Goal: Information Seeking & Learning: Learn about a topic

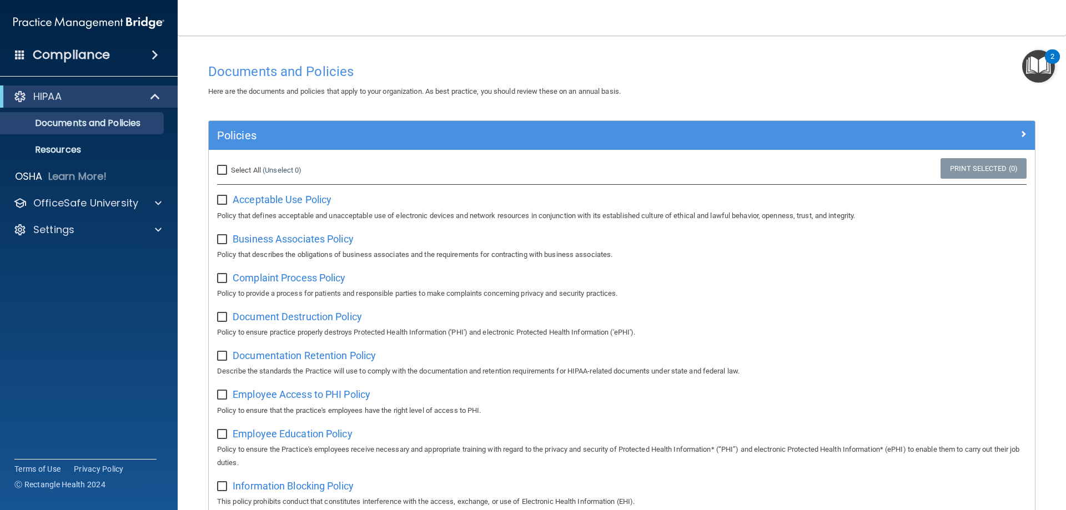
drag, startPoint x: 220, startPoint y: 201, endPoint x: 317, endPoint y: 248, distance: 107.7
click at [220, 201] on input "checkbox" at bounding box center [223, 200] width 13 height 9
checkbox input "true"
click at [259, 202] on span "Acceptable Use Policy" at bounding box center [282, 200] width 99 height 12
click at [1045, 61] on img "Open Resource Center, 2 new notifications" at bounding box center [1038, 66] width 33 height 33
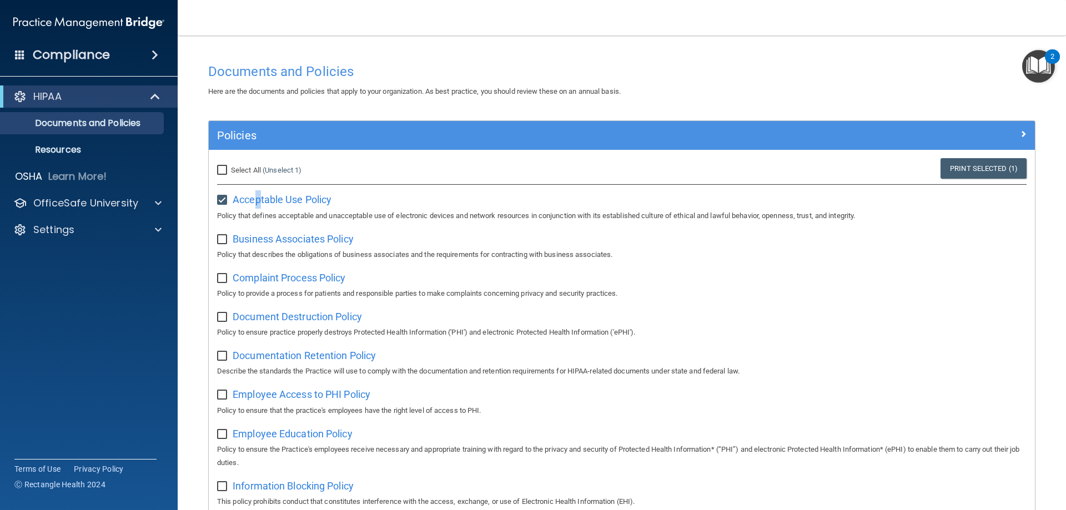
drag, startPoint x: 1045, startPoint y: 61, endPoint x: 1051, endPoint y: 153, distance: 92.9
click at [1045, 61] on img "Open Resource Center, 2 new notifications" at bounding box center [1038, 66] width 33 height 33
click at [1042, 67] on img "Open Resource Center, 2 new notifications" at bounding box center [1038, 66] width 33 height 33
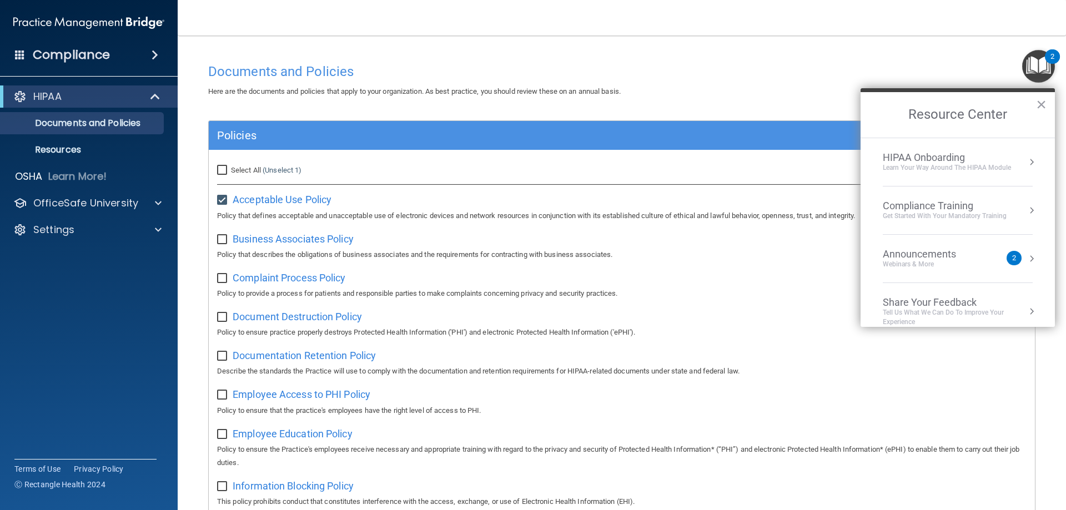
drag, startPoint x: 752, startPoint y: 74, endPoint x: 768, endPoint y: 83, distance: 18.4
click at [752, 72] on h4 "Documents and Policies" at bounding box center [621, 71] width 827 height 14
click at [1035, 104] on h2 "Resource Center" at bounding box center [957, 115] width 194 height 46
click at [1035, 105] on h2 "Resource Center" at bounding box center [957, 115] width 194 height 46
click at [943, 160] on div "HIPAA Onboarding" at bounding box center [947, 158] width 128 height 12
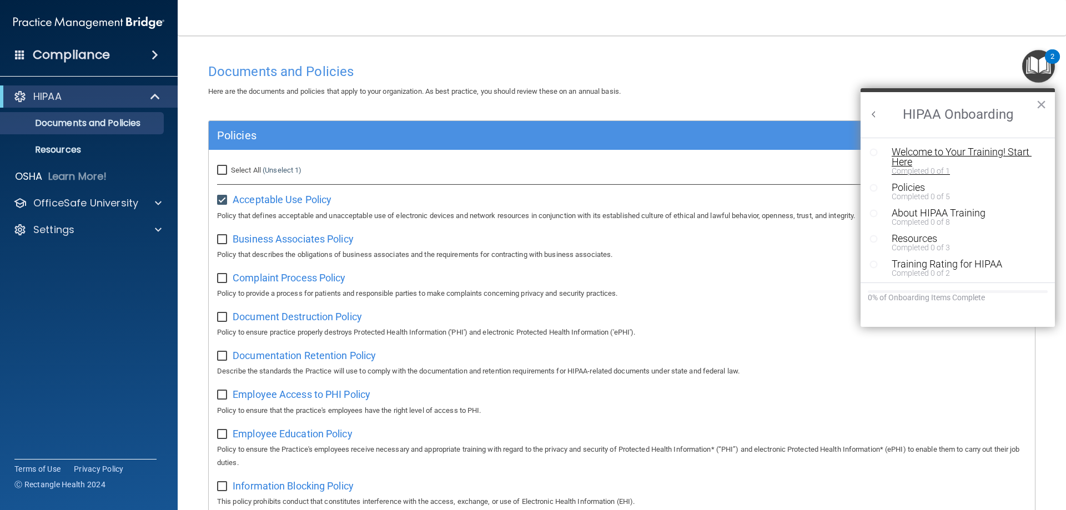
click at [985, 147] on div "Welcome to Your Training! Start Here" at bounding box center [961, 157] width 140 height 20
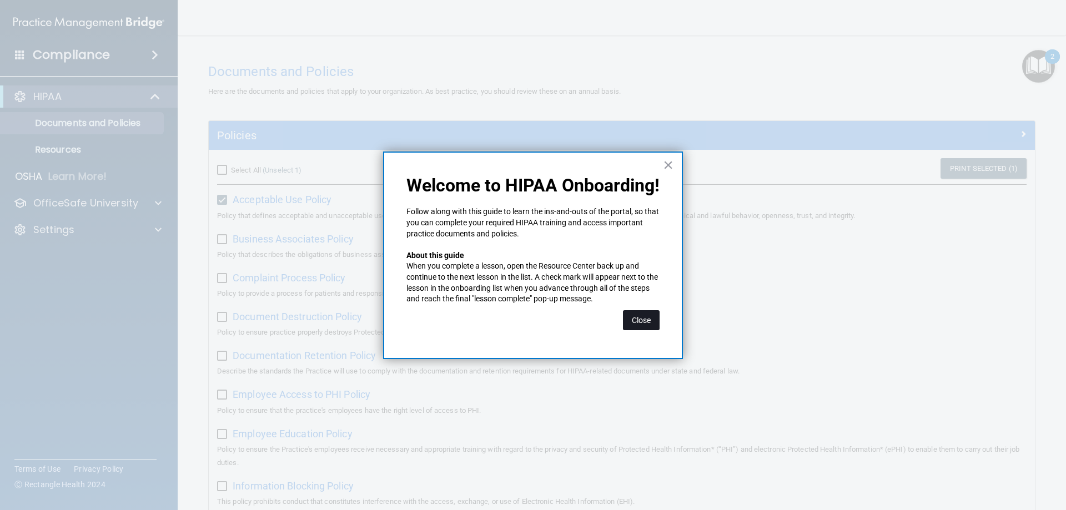
click at [635, 324] on button "Close" at bounding box center [641, 320] width 37 height 20
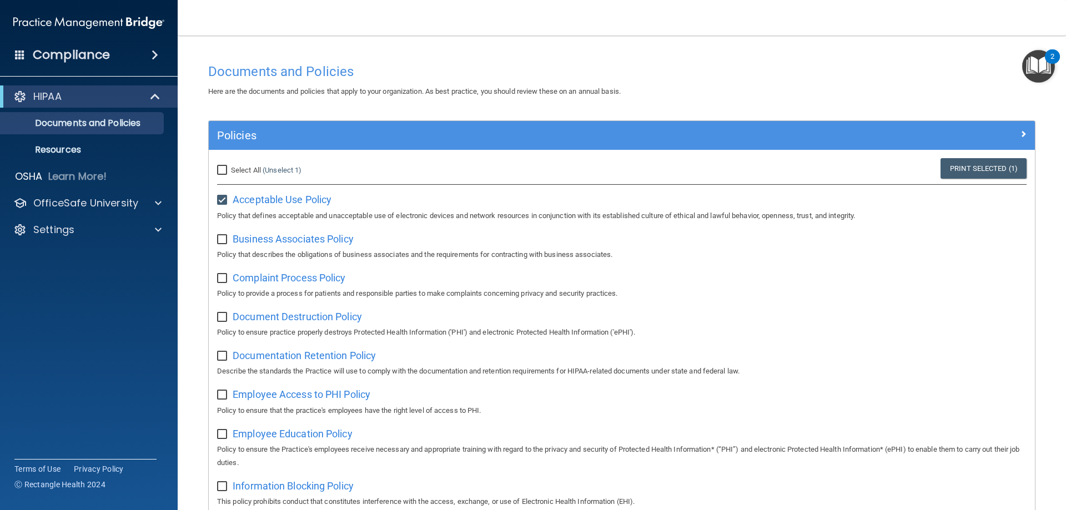
click at [1036, 74] on img "Open Resource Center, 2 new notifications" at bounding box center [1038, 66] width 33 height 33
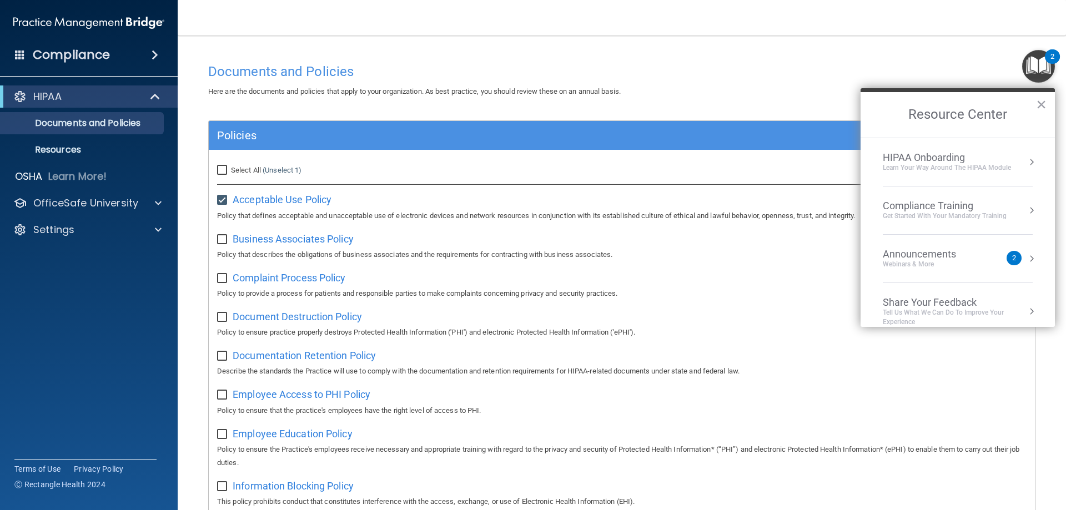
click at [934, 208] on div "Compliance Training" at bounding box center [945, 206] width 124 height 12
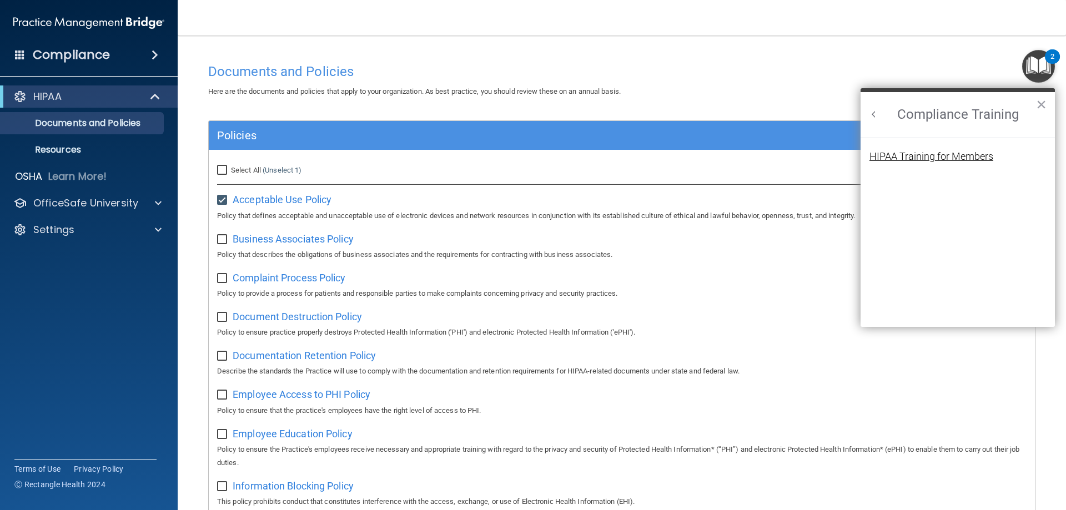
click at [944, 157] on div "HIPAA Training for Members" at bounding box center [931, 157] width 124 height 10
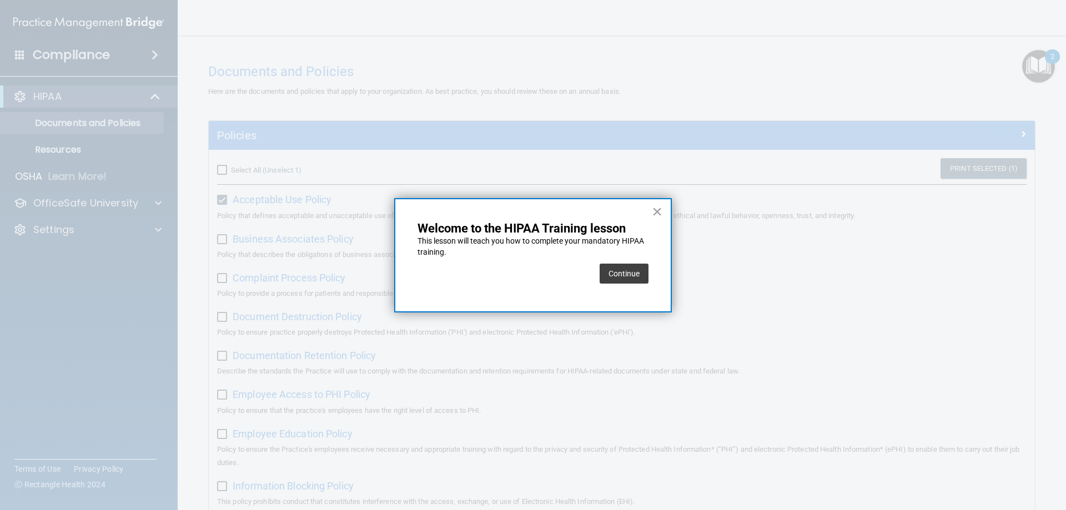
click at [626, 275] on button "Continue" at bounding box center [623, 274] width 49 height 20
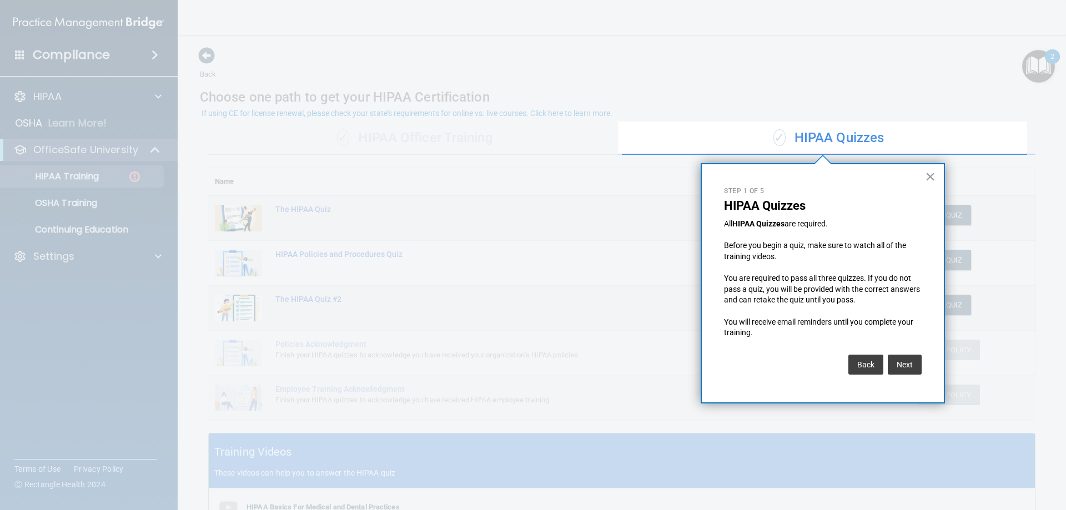
drag, startPoint x: 929, startPoint y: 178, endPoint x: 989, endPoint y: 243, distance: 88.4
click at [928, 178] on button "×" at bounding box center [930, 177] width 11 height 18
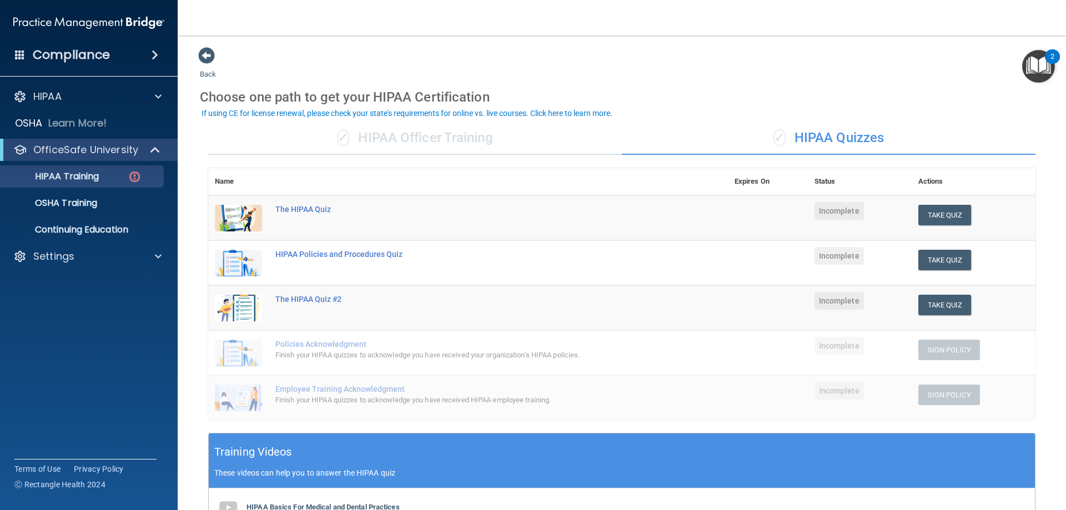
click at [95, 57] on h4 "Compliance" at bounding box center [71, 55] width 77 height 16
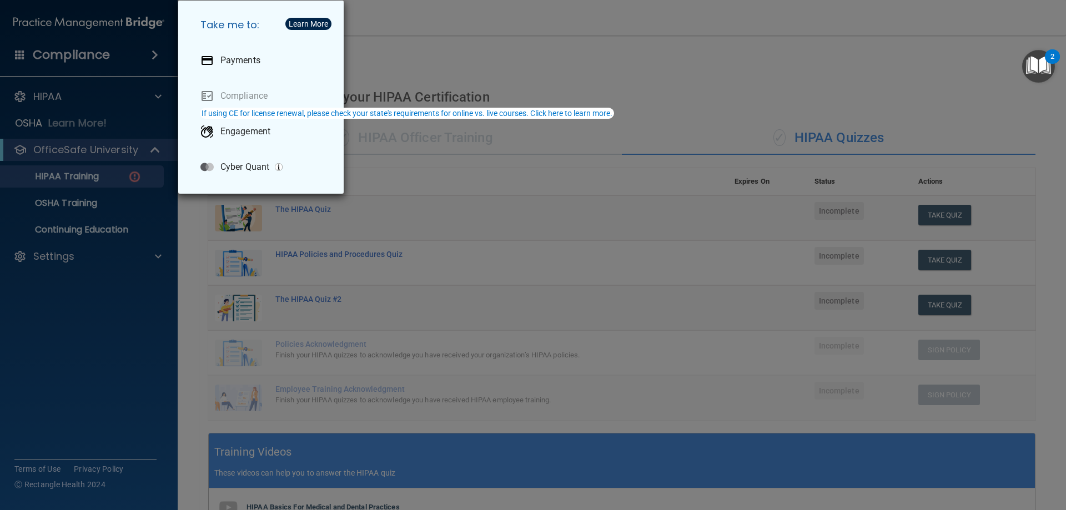
click at [408, 14] on div "Take me to: Payments Compliance Engagement Cyber Quant" at bounding box center [533, 255] width 1066 height 510
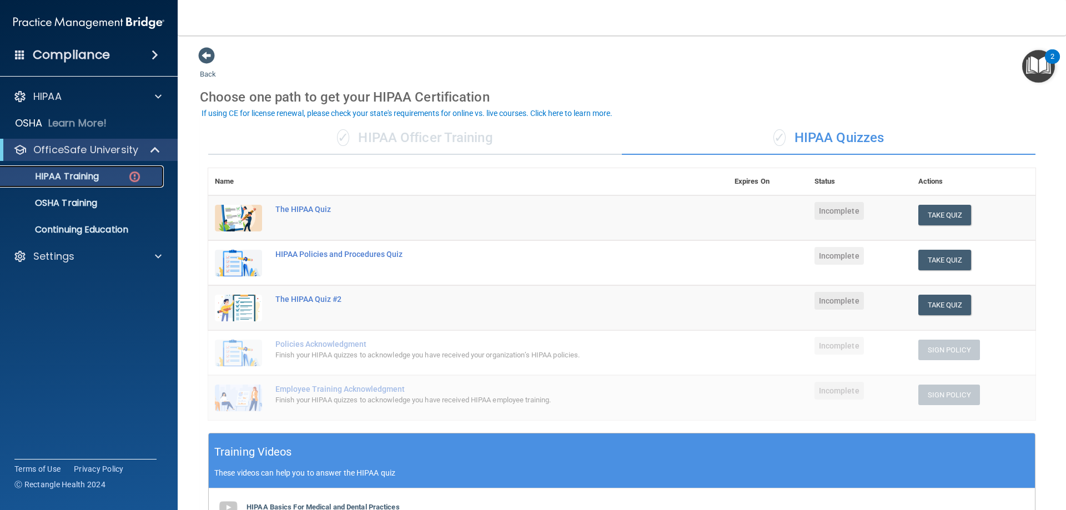
click at [59, 179] on p "HIPAA Training" at bounding box center [53, 176] width 92 height 11
click at [33, 126] on p "OSHA" at bounding box center [29, 123] width 28 height 13
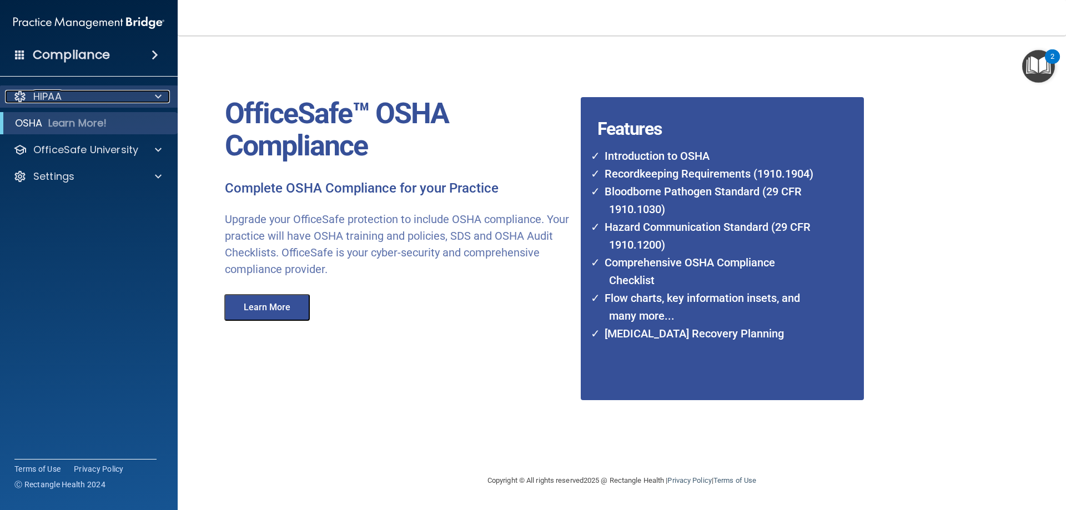
click at [155, 98] on span at bounding box center [158, 96] width 7 height 13
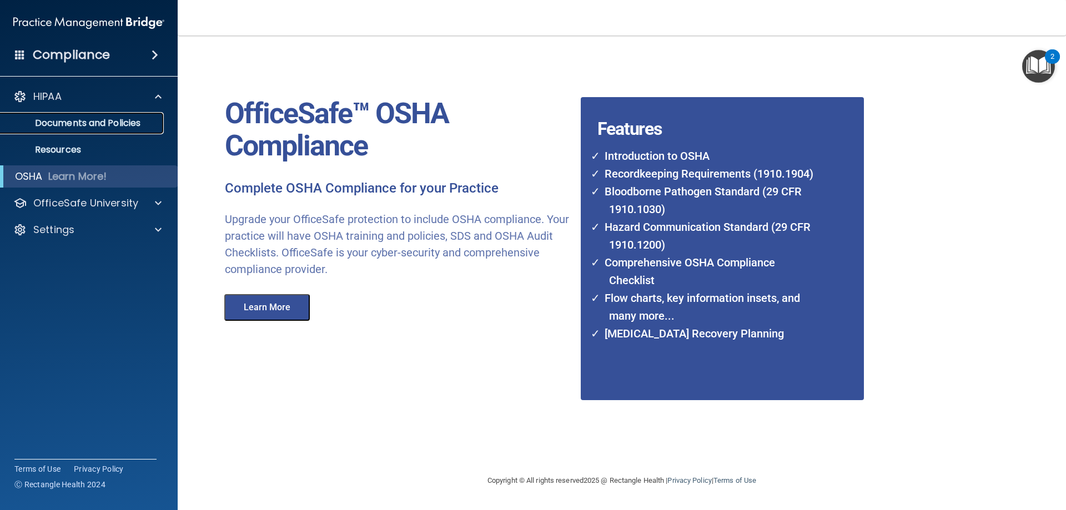
click at [74, 125] on p "Documents and Policies" at bounding box center [83, 123] width 152 height 11
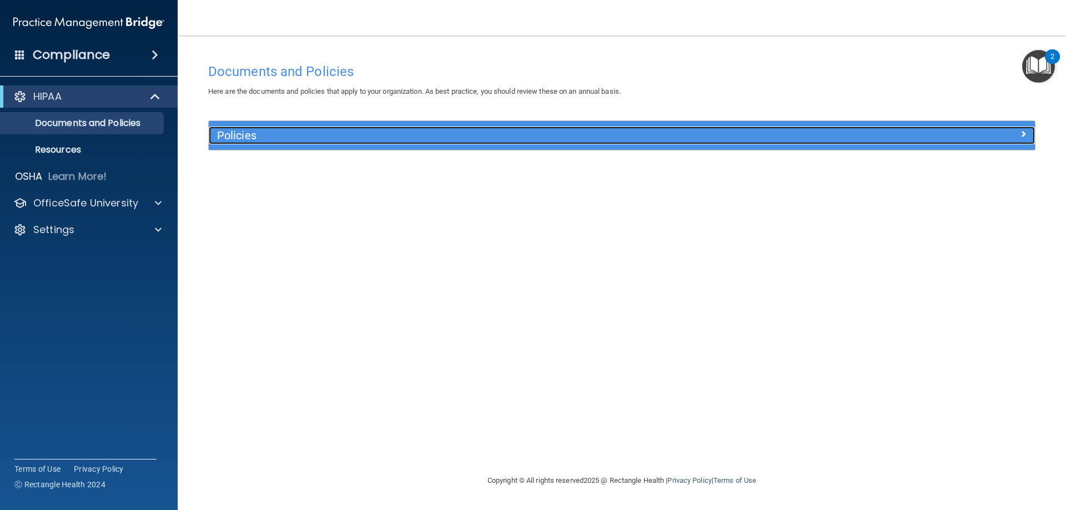
click at [243, 139] on h5 "Policies" at bounding box center [518, 135] width 603 height 12
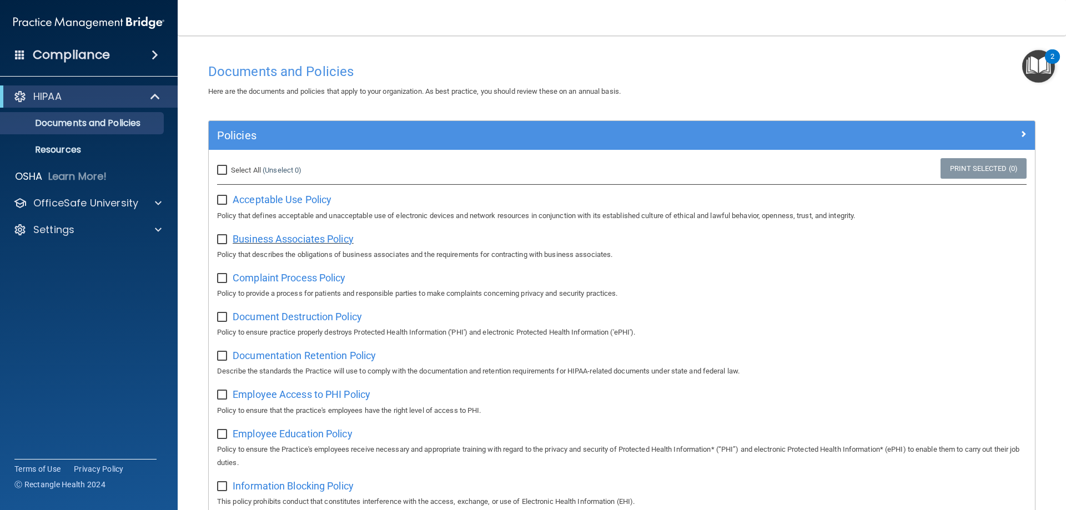
click at [261, 241] on span "Business Associates Policy" at bounding box center [293, 239] width 121 height 12
